Goal: Transaction & Acquisition: Obtain resource

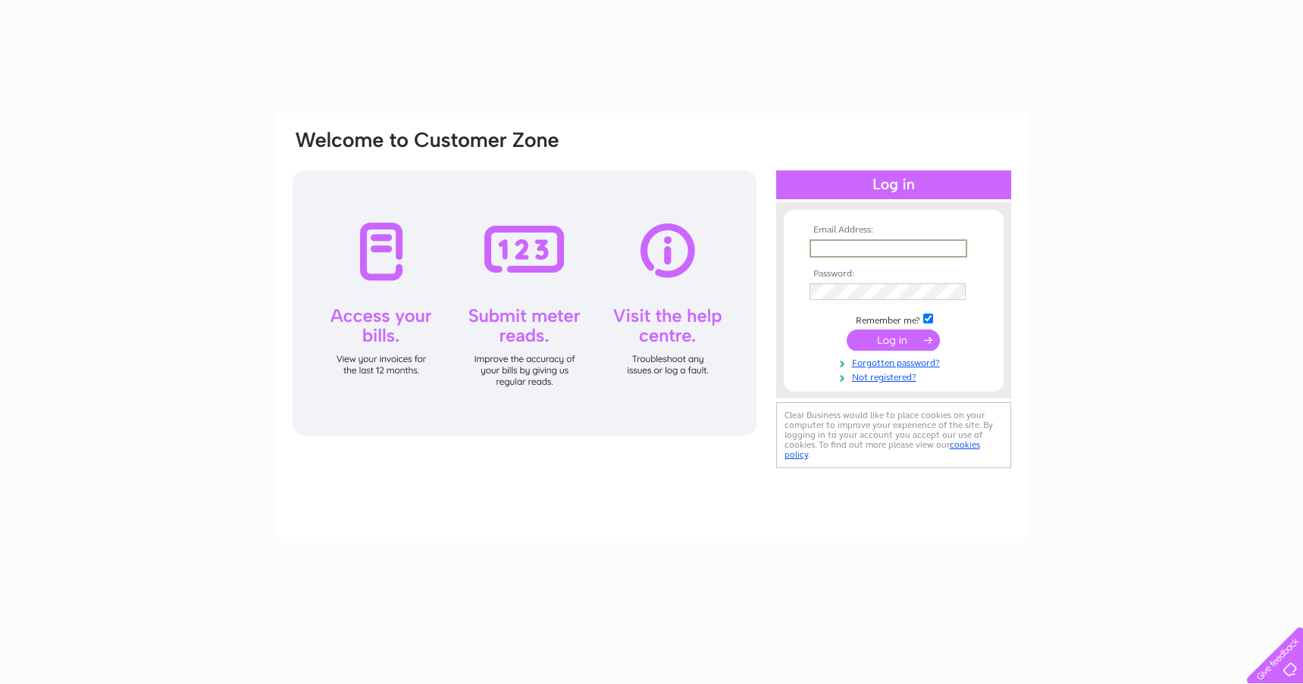
click at [823, 246] on input "text" at bounding box center [888, 248] width 158 height 18
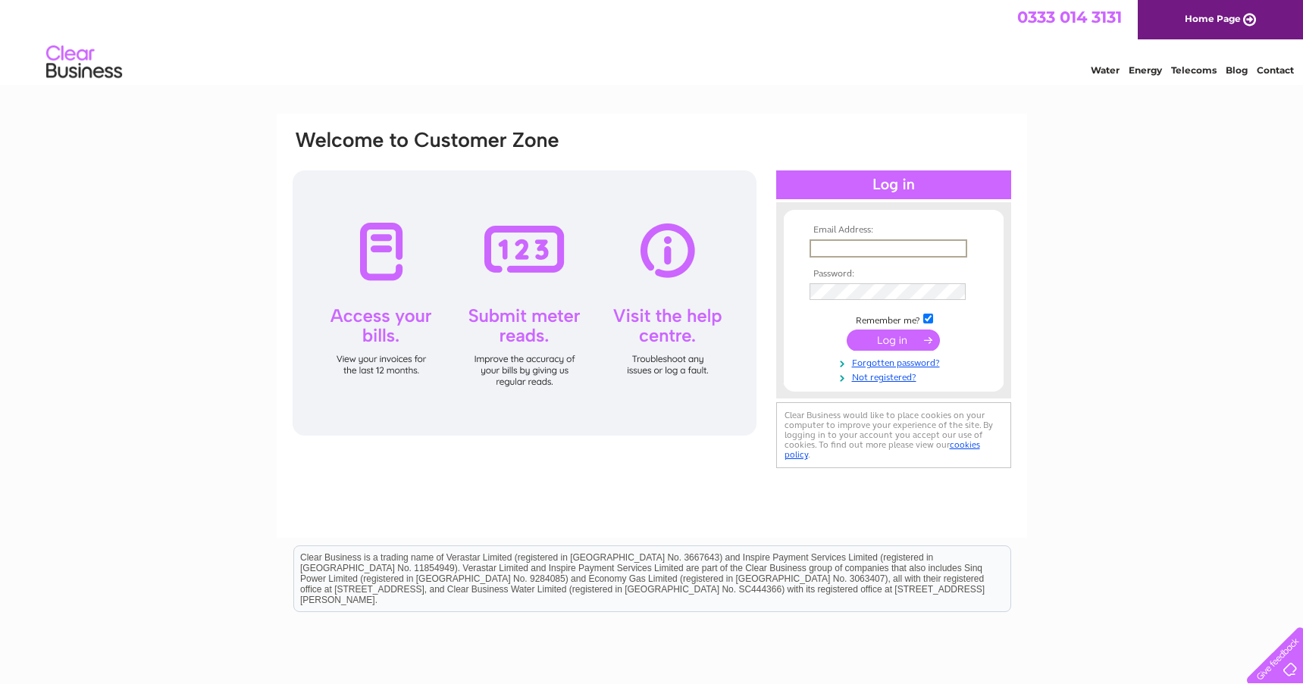
type input "jonathan@bensonscafe.co.uk"
click at [846, 328] on input "submit" at bounding box center [892, 338] width 93 height 21
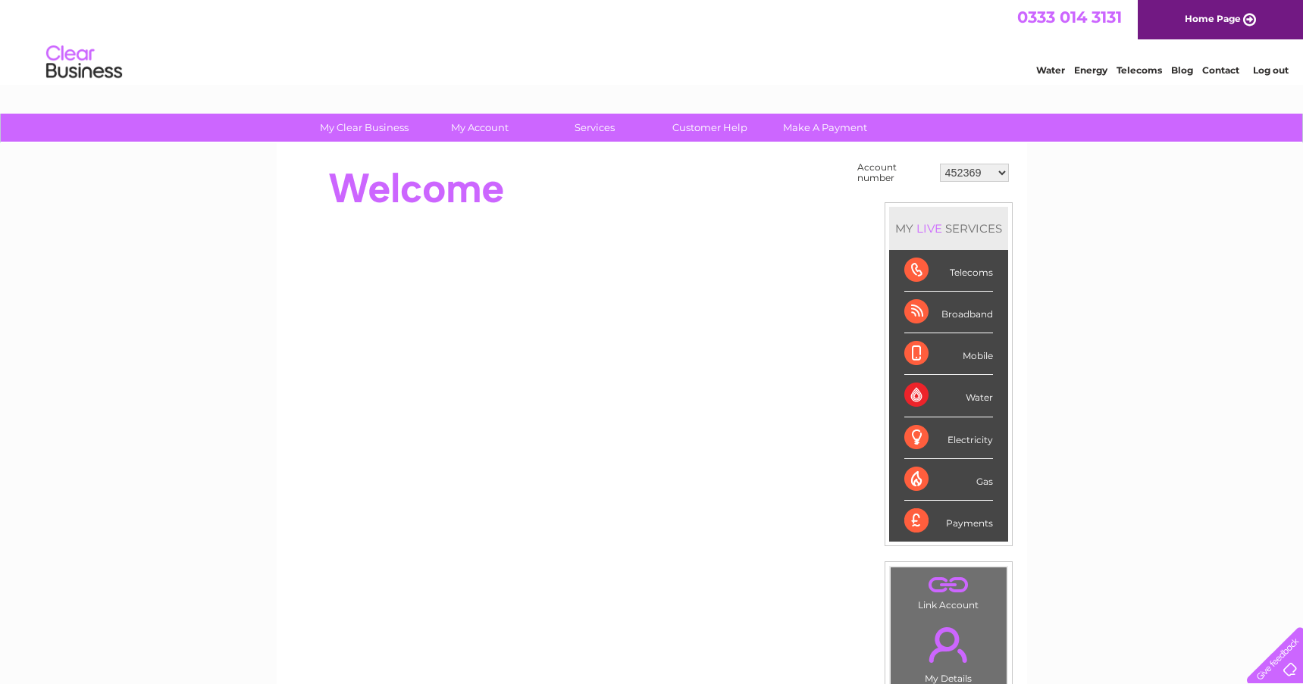
click at [962, 177] on select "452369 452370 907720 30323035" at bounding box center [974, 173] width 69 height 18
select select "907720"
click at [940, 164] on select "452369 452370 907720 30323035" at bounding box center [974, 173] width 69 height 18
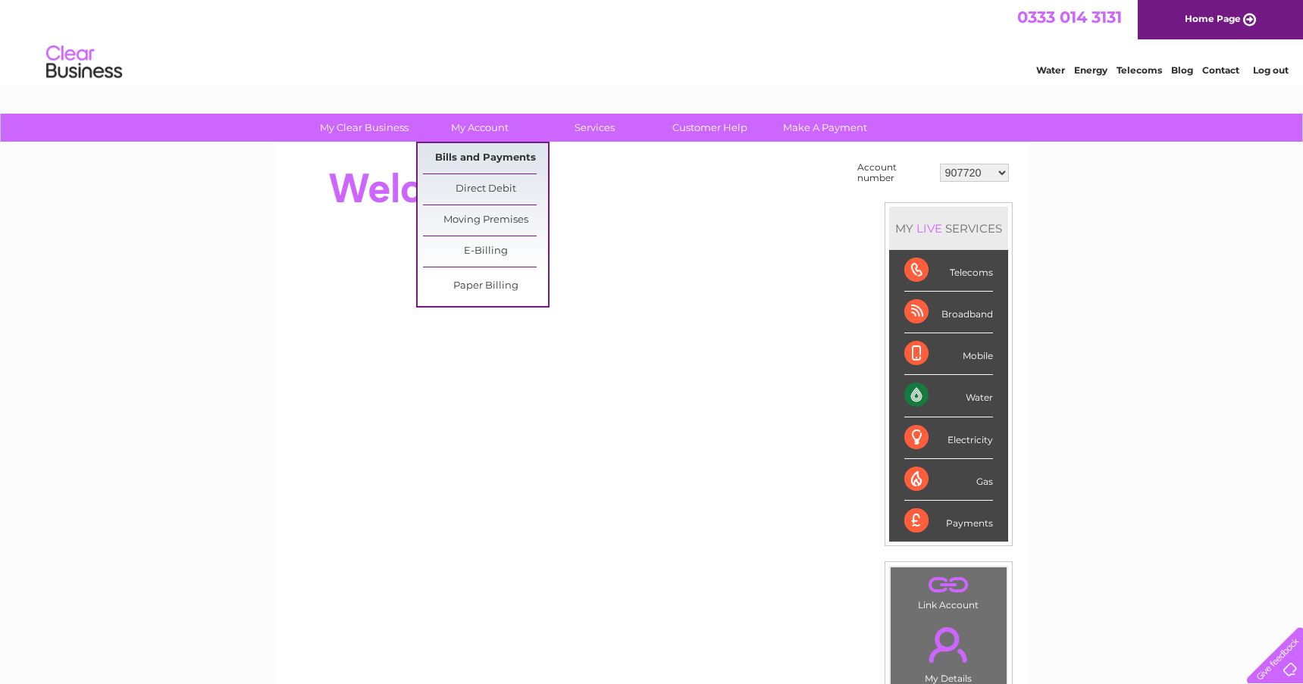
click at [480, 152] on link "Bills and Payments" at bounding box center [485, 158] width 125 height 30
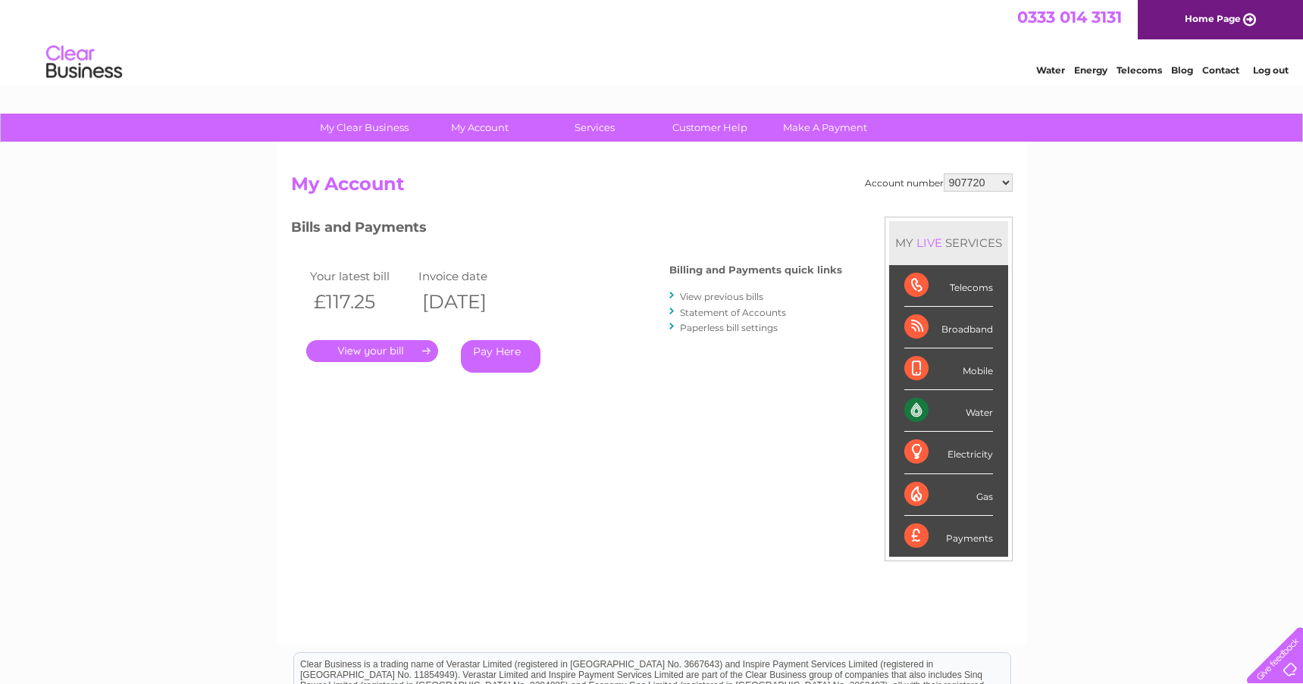
click at [389, 352] on link "." at bounding box center [372, 351] width 132 height 22
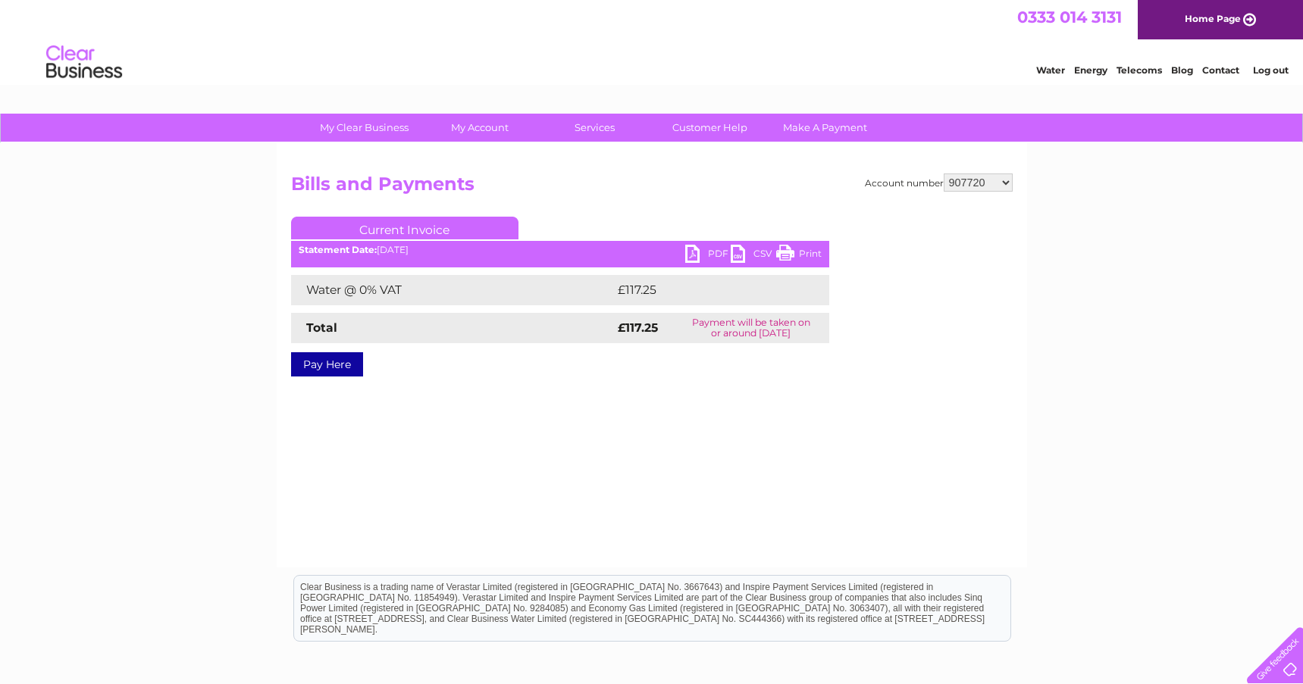
click at [699, 249] on link "PDF" at bounding box center [707, 256] width 45 height 22
